Goal: Use online tool/utility: Utilize a website feature to perform a specific function

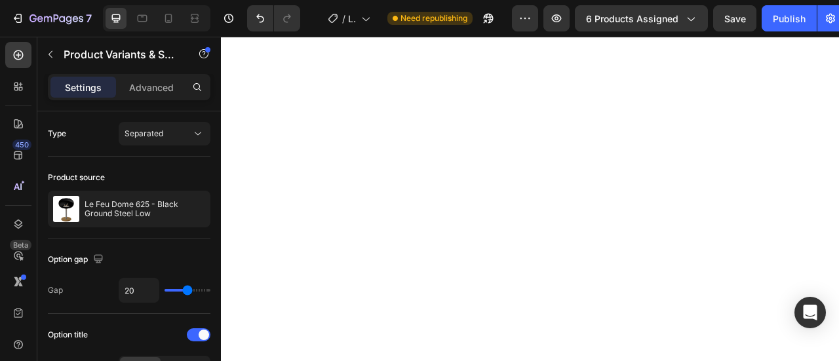
select select "Rose Gold"
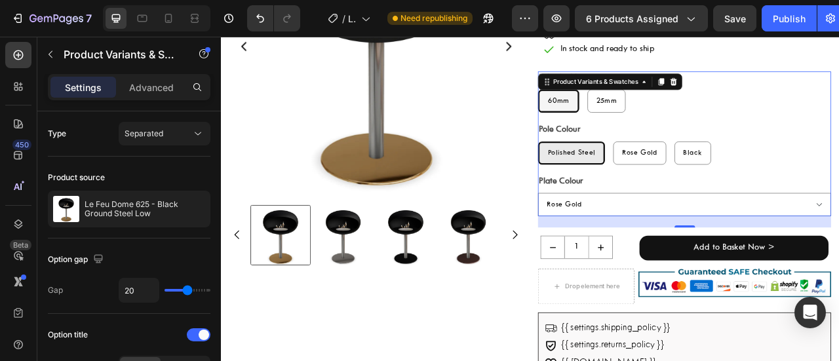
scroll to position [605, 0]
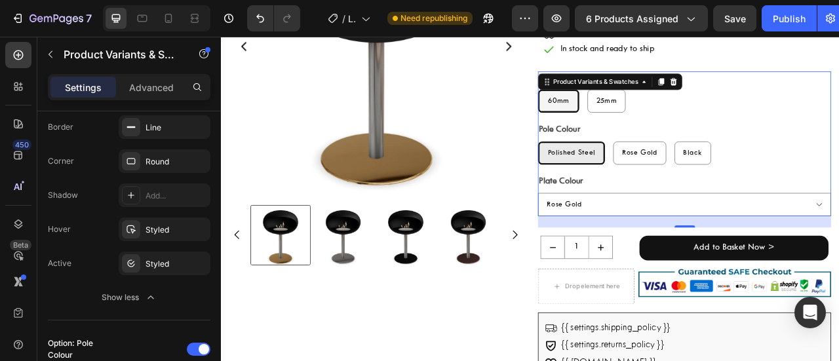
click at [637, 115] on span "60mm" at bounding box center [651, 118] width 28 height 9
click at [624, 104] on input "60mm 60mm 60mm" at bounding box center [624, 103] width 1 height 1
click at [165, 258] on div "Styled" at bounding box center [165, 264] width 38 height 12
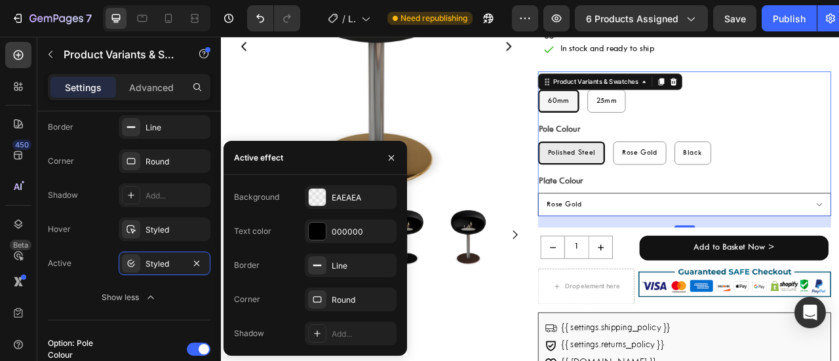
click at [653, 254] on select "Please Pick a Colour Rose Gold Polished Steel Black Mocca Nickel" at bounding box center [810, 250] width 373 height 30
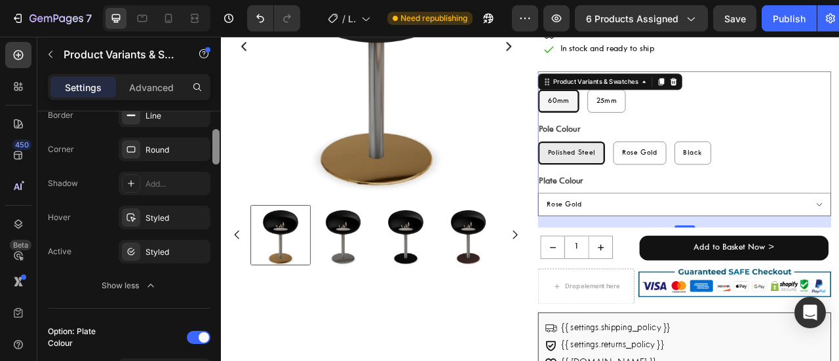
scroll to position [1216, 0]
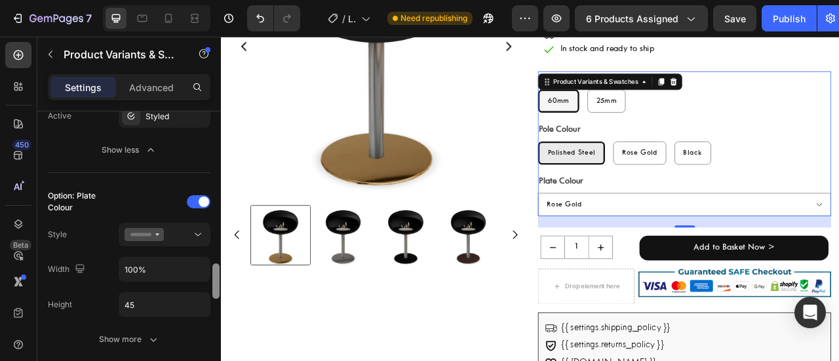
drag, startPoint x: 219, startPoint y: 211, endPoint x: 220, endPoint y: 287, distance: 76.7
click at [220, 287] on div at bounding box center [216, 254] width 10 height 287
click at [178, 241] on button at bounding box center [165, 235] width 92 height 24
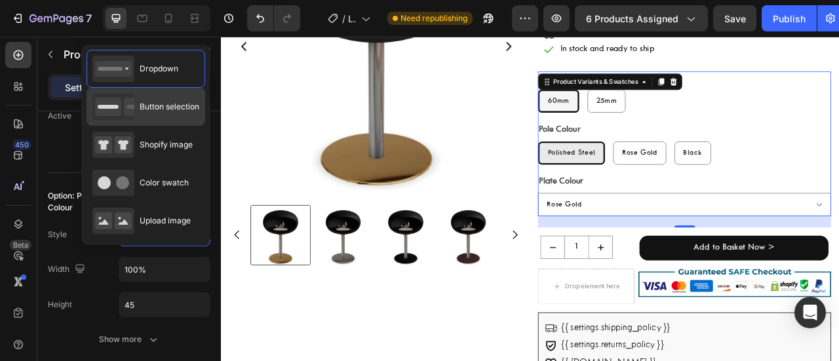
click at [162, 110] on span "Button selection" at bounding box center [170, 107] width 60 height 12
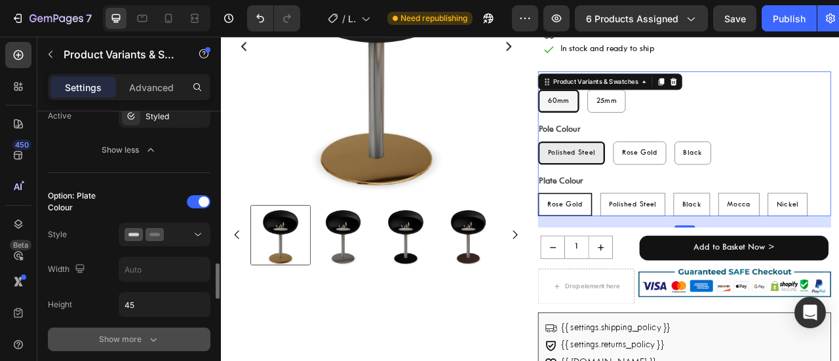
click at [149, 342] on icon "button" at bounding box center [153, 339] width 13 height 13
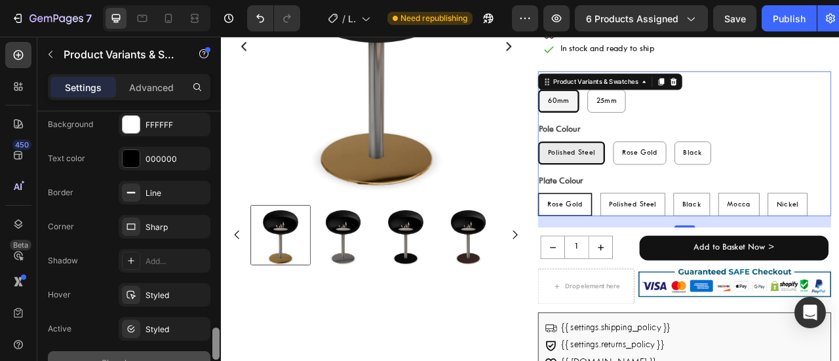
scroll to position [1519, 0]
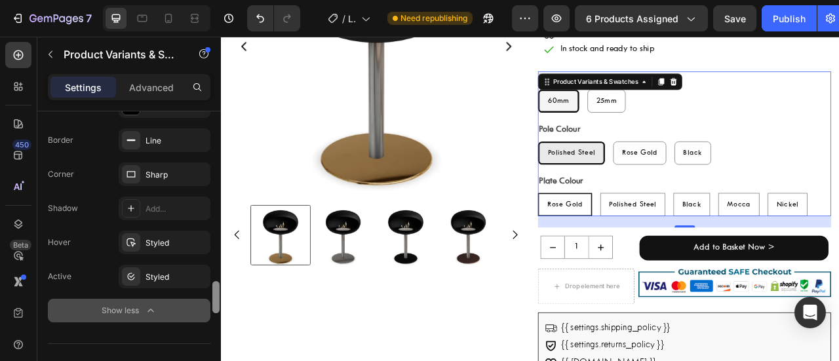
drag, startPoint x: 219, startPoint y: 281, endPoint x: 219, endPoint y: 319, distance: 38.0
click at [219, 319] on div at bounding box center [216, 254] width 10 height 287
click at [183, 178] on div "Sharp" at bounding box center [165, 175] width 92 height 24
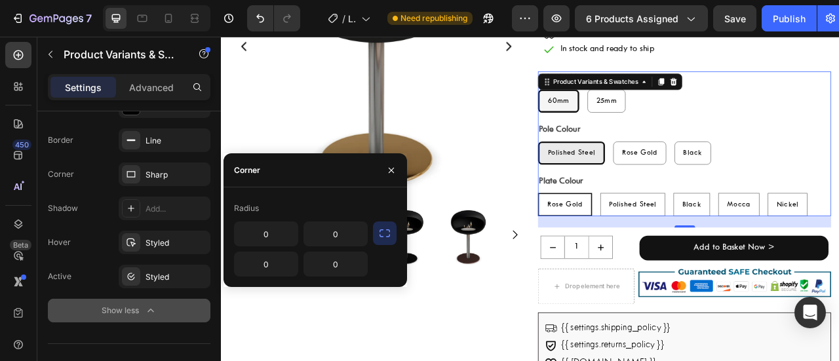
click at [387, 238] on icon "button" at bounding box center [384, 233] width 13 height 13
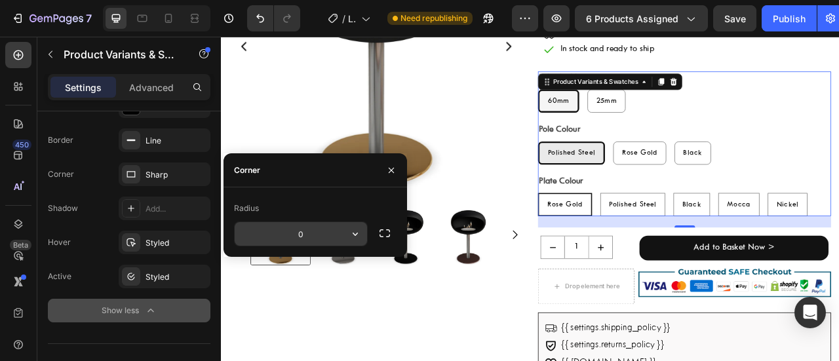
click at [0, 0] on input "0" at bounding box center [0, 0] width 0 height 0
click at [350, 235] on icon "button" at bounding box center [355, 234] width 13 height 13
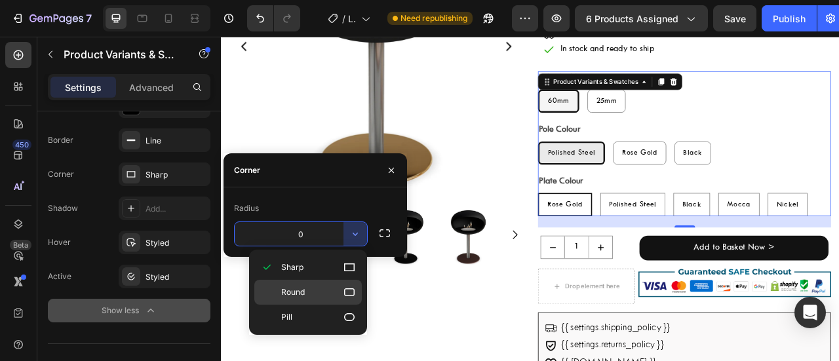
click at [348, 287] on icon at bounding box center [349, 292] width 13 height 13
type input "8"
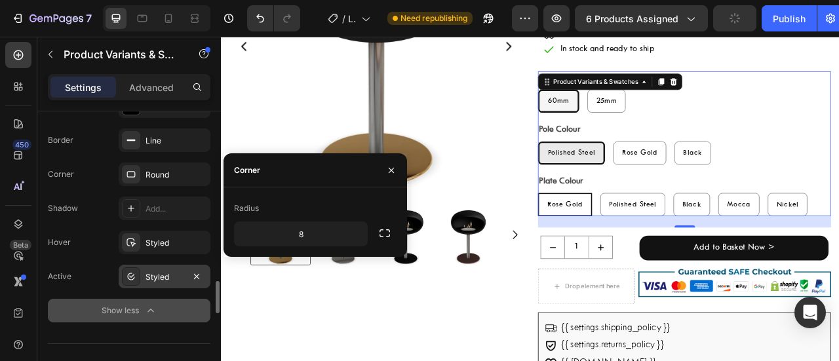
click at [173, 272] on div "Styled" at bounding box center [165, 278] width 38 height 12
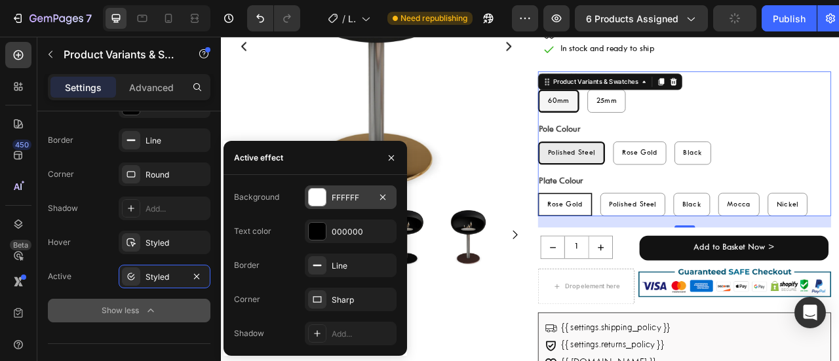
click at [358, 199] on div "FFFFFF" at bounding box center [351, 198] width 38 height 12
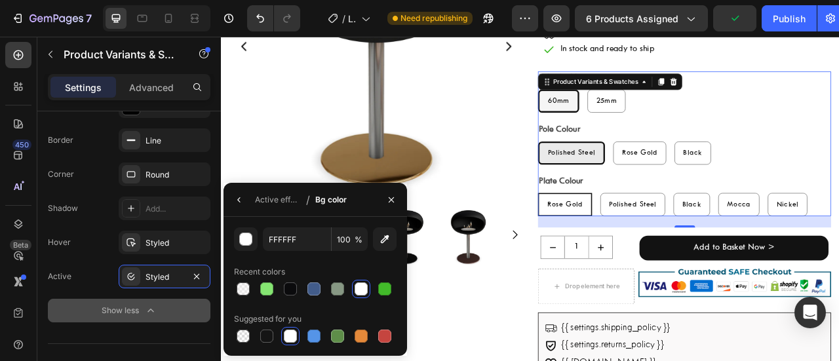
click at [315, 254] on div "FFFFFF 100 % Recent colors Suggested for you" at bounding box center [315, 287] width 163 height 118
click at [0, 0] on input "FFFFFF" at bounding box center [0, 0] width 0 height 0
paste input "EAEAEA"
type input "EAEAEA"
click at [234, 196] on icon "button" at bounding box center [239, 200] width 10 height 10
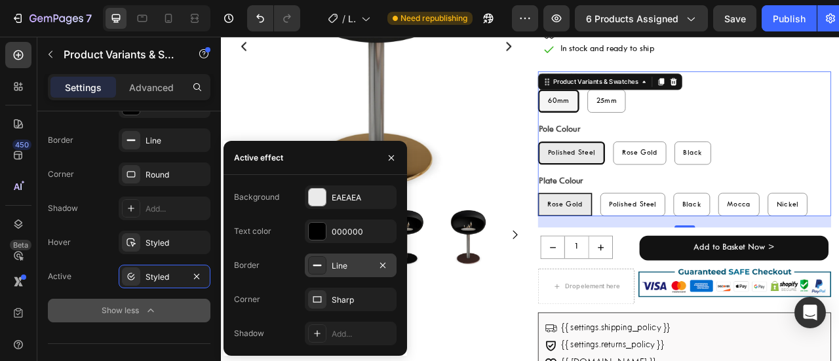
click at [338, 273] on div "Line" at bounding box center [351, 266] width 92 height 24
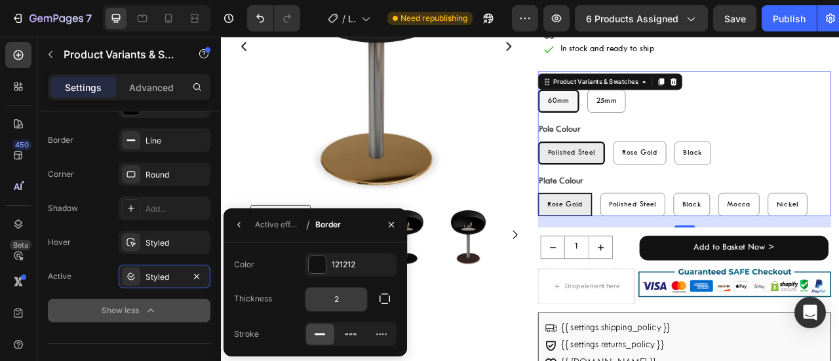
click at [0, 0] on input "2" at bounding box center [0, 0] width 0 height 0
type input "3"
click at [240, 222] on icon "button" at bounding box center [239, 225] width 10 height 10
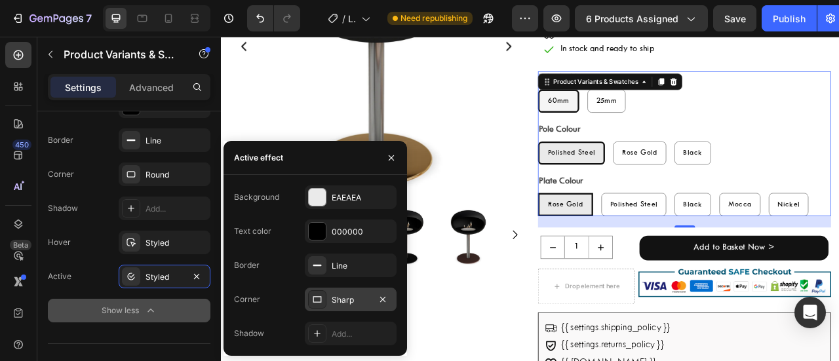
click at [356, 296] on div "Sharp" at bounding box center [351, 300] width 38 height 12
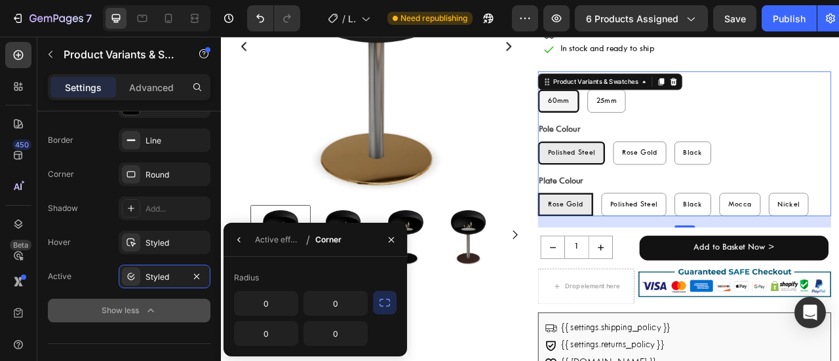
click at [387, 304] on icon "button" at bounding box center [384, 302] width 13 height 13
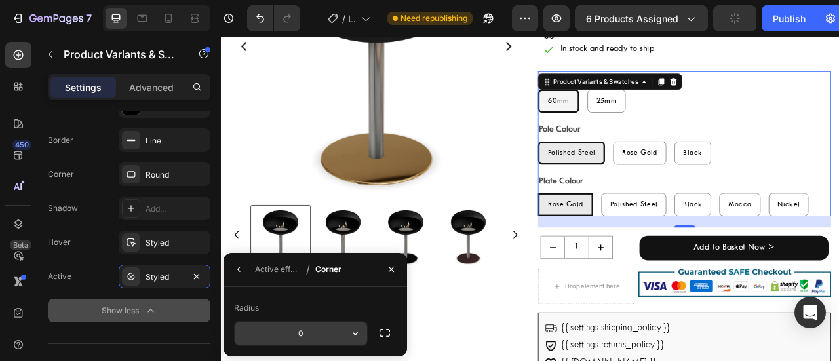
click at [0, 0] on input "0" at bounding box center [0, 0] width 0 height 0
click at [354, 333] on icon "button" at bounding box center [355, 334] width 5 height 3
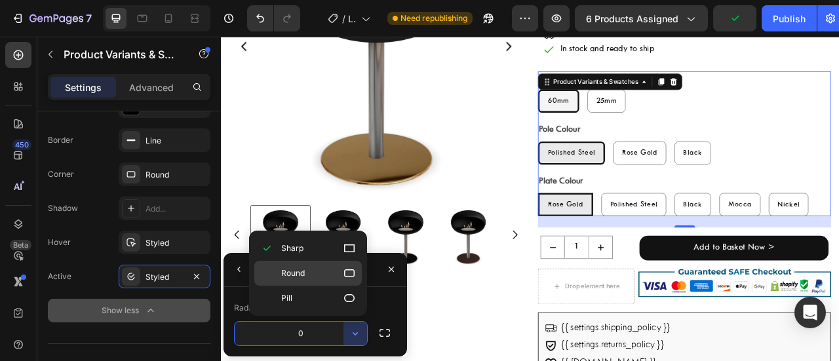
click at [333, 272] on p "Round" at bounding box center [318, 273] width 75 height 13
type input "8"
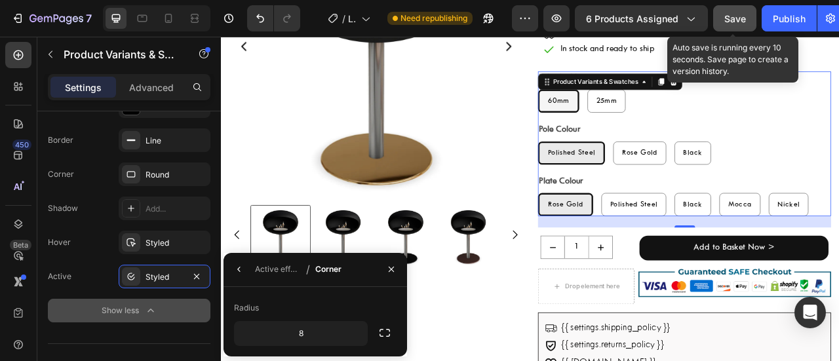
click at [740, 20] on span "Save" at bounding box center [736, 18] width 22 height 11
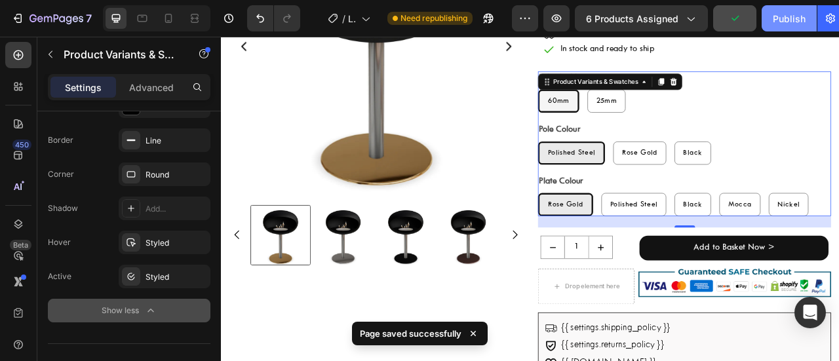
click at [795, 20] on div "Publish" at bounding box center [789, 19] width 33 height 14
